Goal: Transaction & Acquisition: Purchase product/service

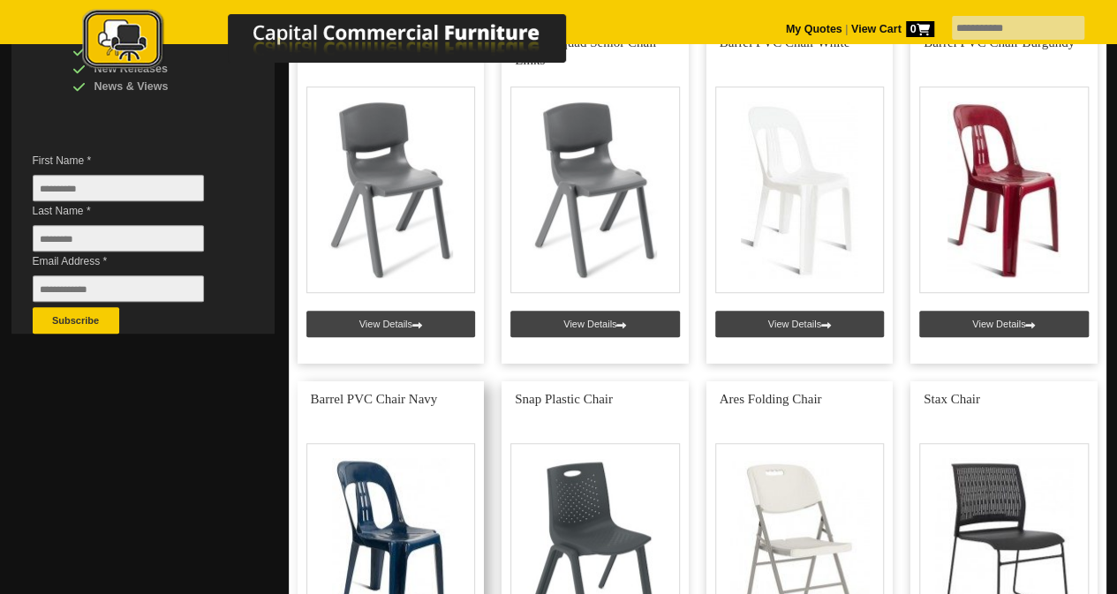
scroll to position [530, 0]
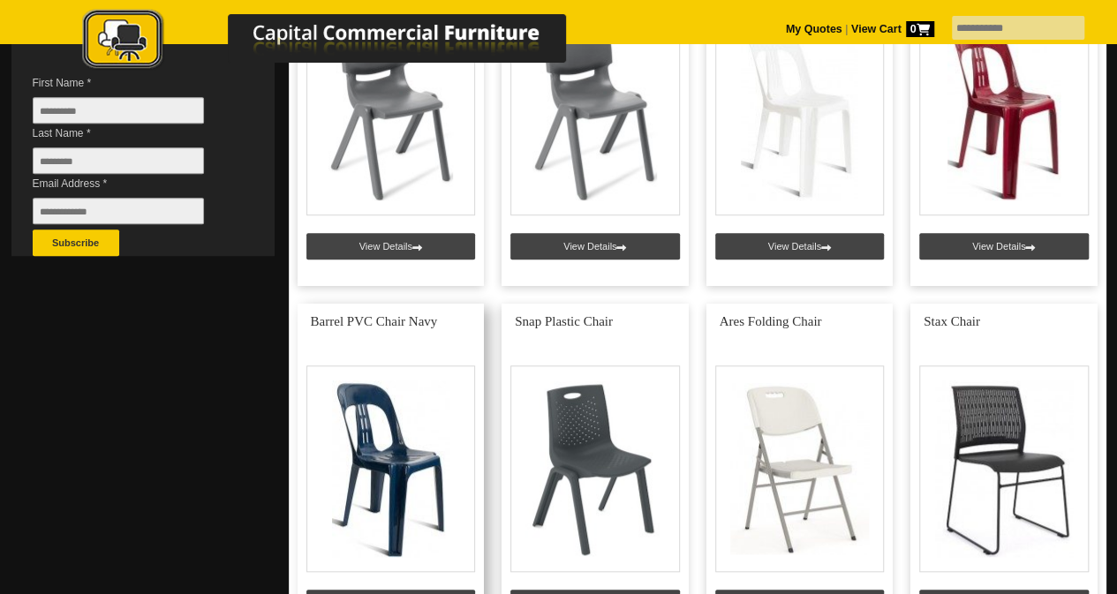
click at [426, 428] on link at bounding box center [391, 473] width 187 height 339
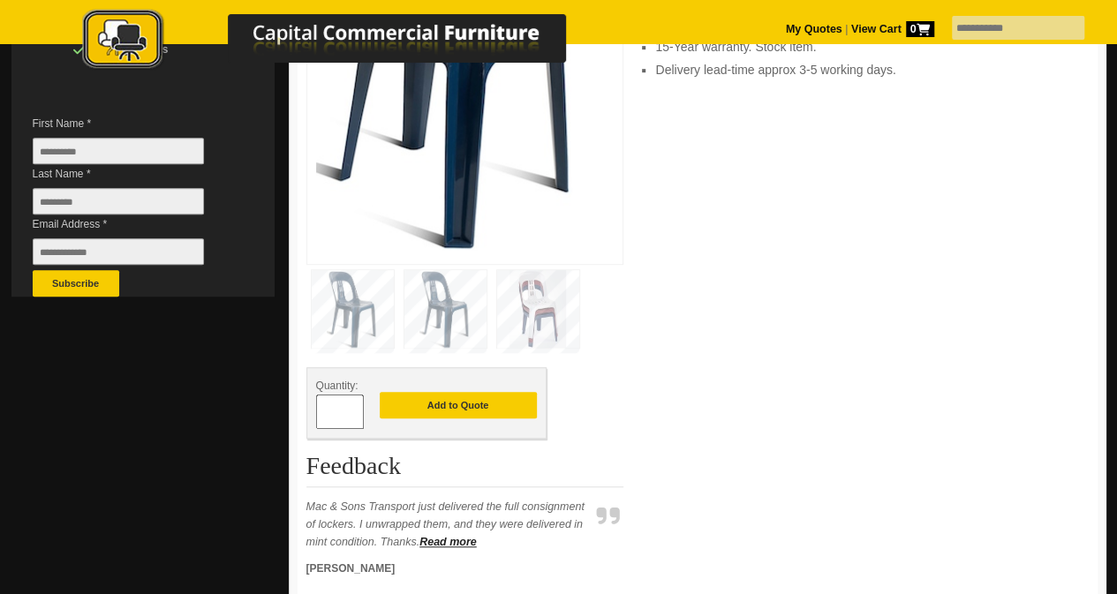
scroll to position [530, 0]
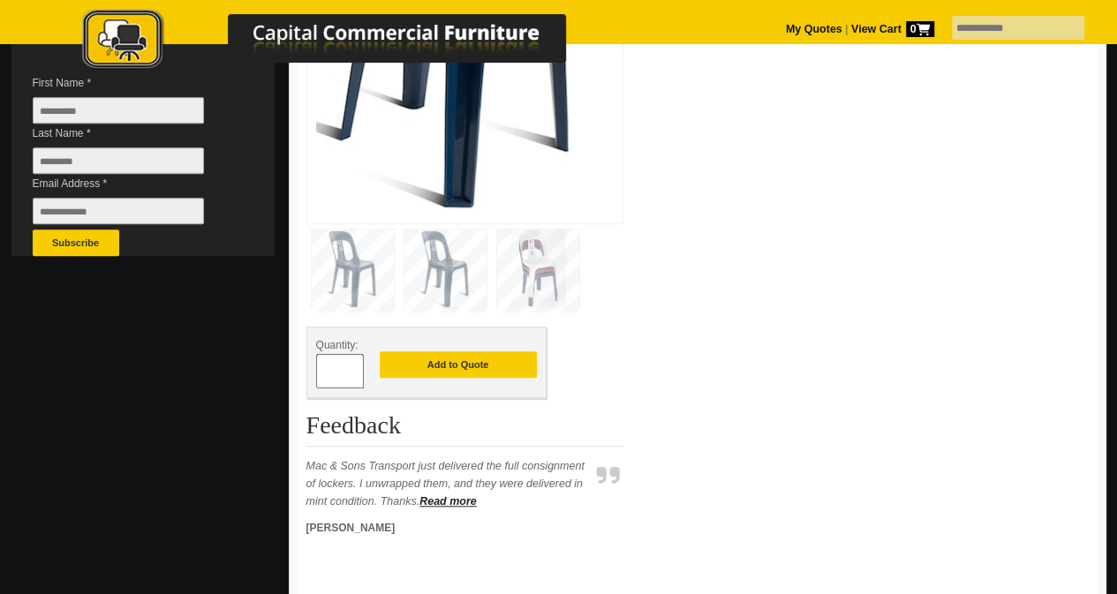
drag, startPoint x: 334, startPoint y: 367, endPoint x: 274, endPoint y: 371, distance: 60.2
click at [274, 371] on div "www.ccfnz.co.nz View Summary 0 item(s), Total: Office Furniture Boardroom Table…" at bounding box center [558, 389] width 1095 height 1635
type input "**"
click at [443, 368] on button "Add to Quote" at bounding box center [458, 365] width 157 height 26
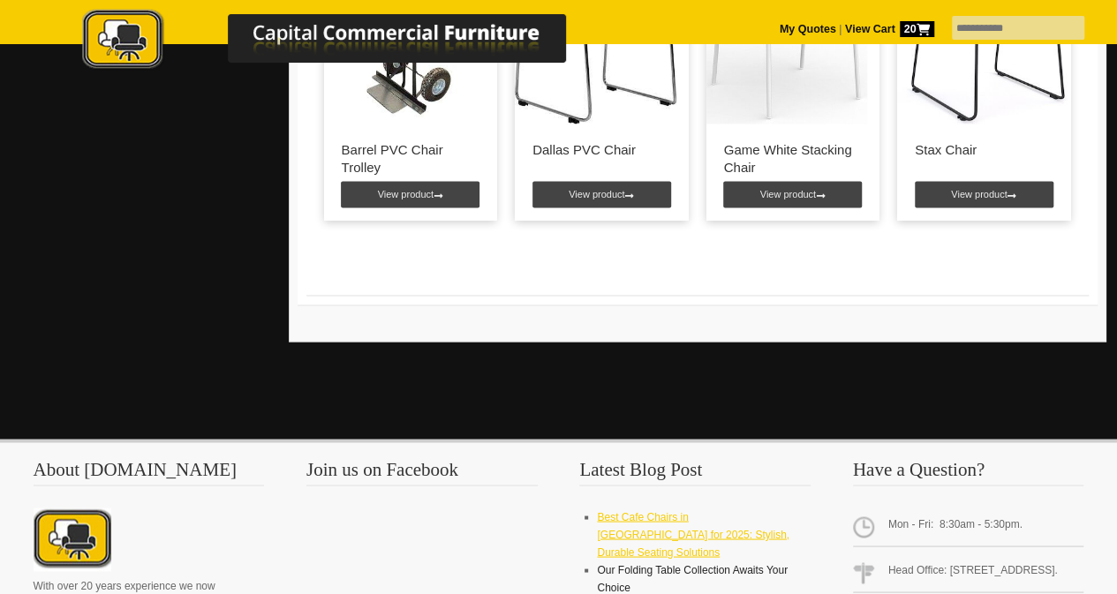
scroll to position [1590, 0]
